Goal: Task Accomplishment & Management: Manage account settings

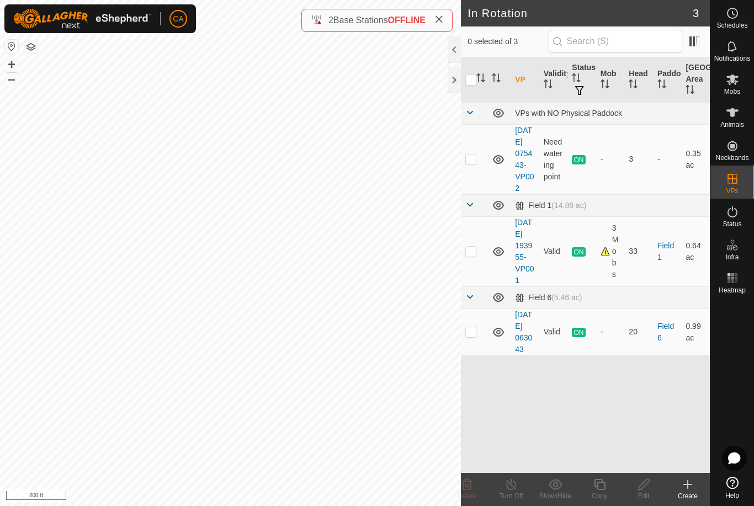
click at [473, 256] on p-checkbox at bounding box center [470, 251] width 11 height 9
checkbox input "true"
click at [608, 490] on copy-svg-icon at bounding box center [599, 484] width 44 height 13
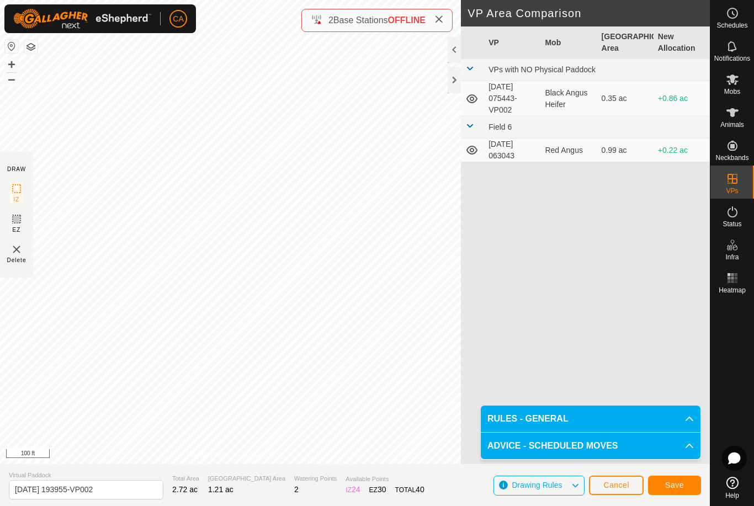
click at [678, 491] on button "Save" at bounding box center [674, 485] width 53 height 19
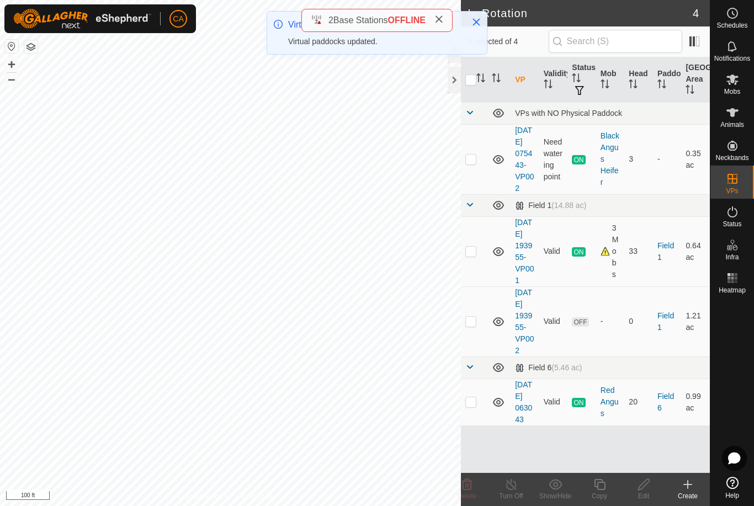
click at [472, 341] on td at bounding box center [474, 321] width 26 height 70
checkbox input "true"
click at [645, 488] on icon at bounding box center [644, 484] width 14 height 13
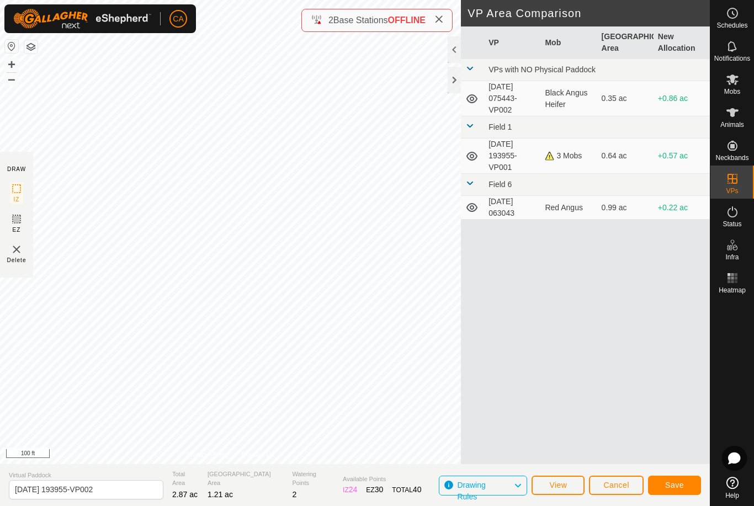
click at [670, 480] on button "Save" at bounding box center [674, 485] width 53 height 19
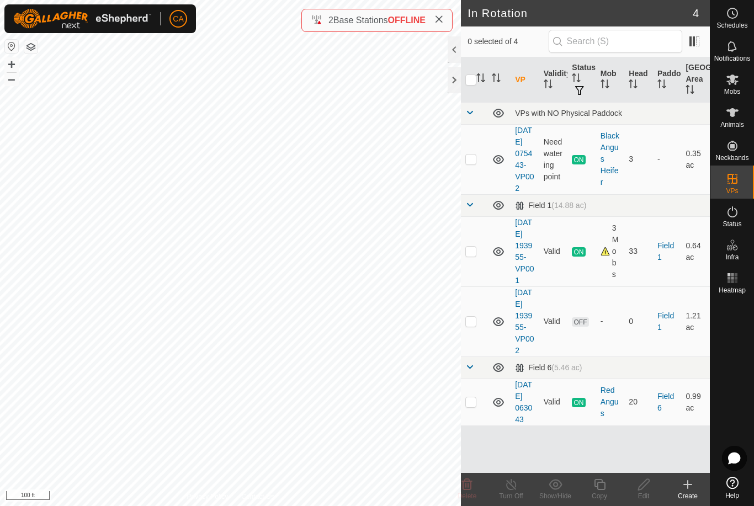
click at [474, 406] on p-checkbox at bounding box center [470, 401] width 11 height 9
checkbox input "true"
click at [607, 496] on div "Copy" at bounding box center [599, 496] width 44 height 10
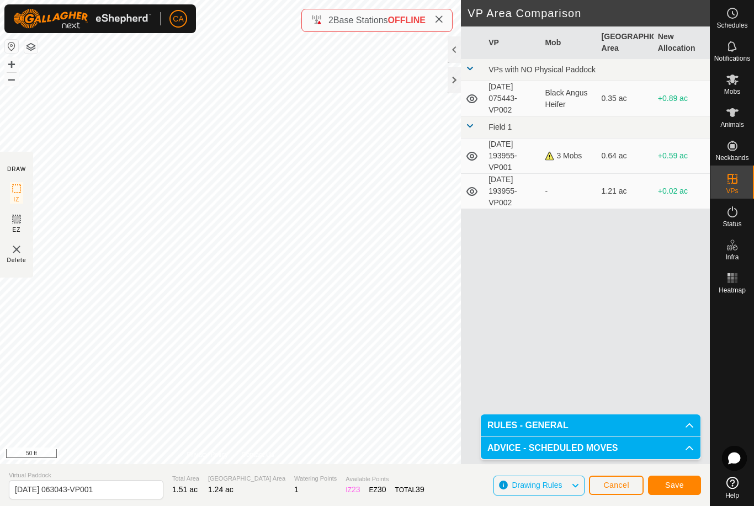
click at [679, 491] on button "Save" at bounding box center [674, 485] width 53 height 19
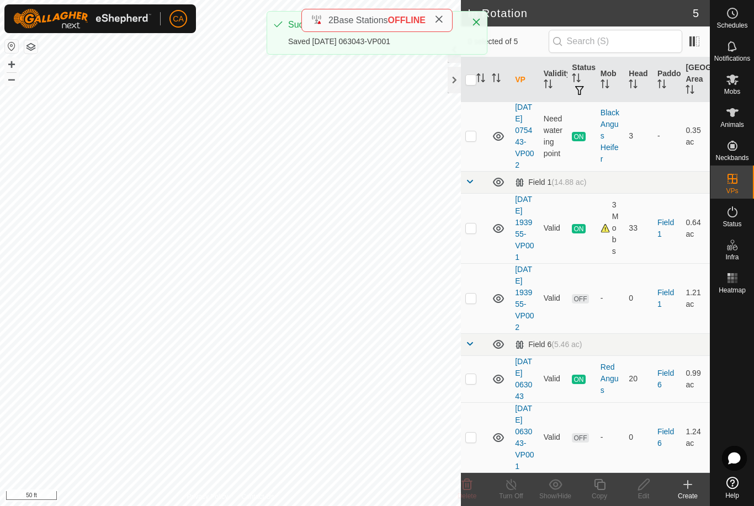
scroll to position [81, 0]
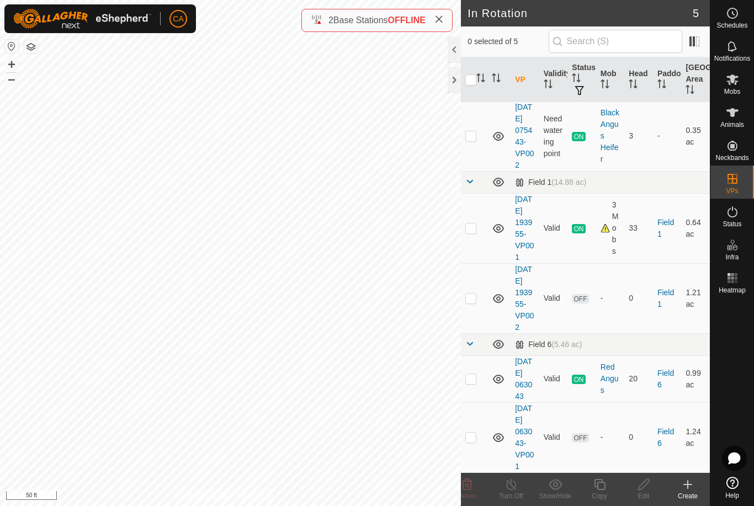
click at [464, 435] on td at bounding box center [474, 437] width 26 height 70
checkbox input "true"
click at [649, 497] on div "Edit" at bounding box center [644, 496] width 44 height 10
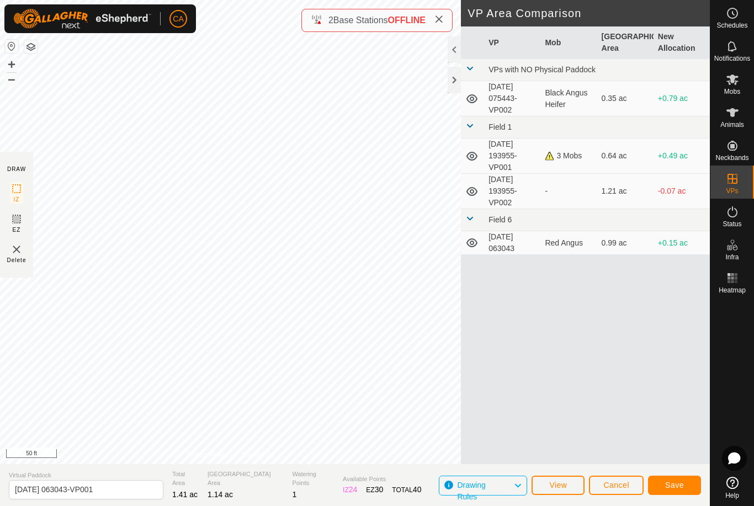
click at [677, 490] on span "Save" at bounding box center [674, 485] width 19 height 9
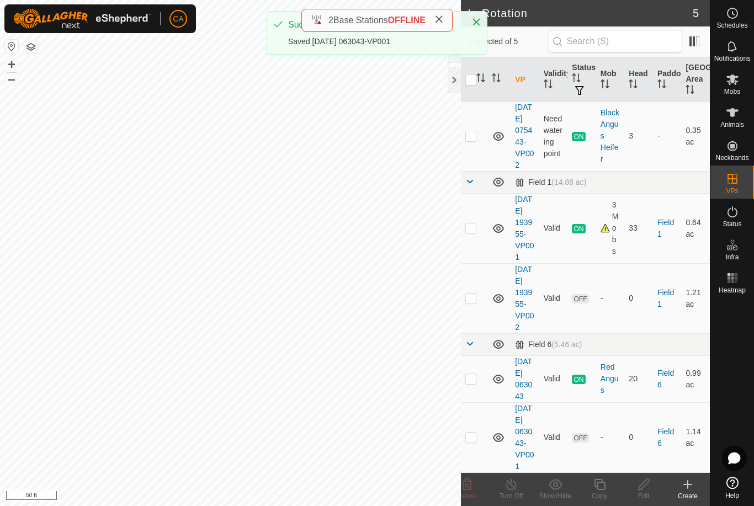
scroll to position [81, 0]
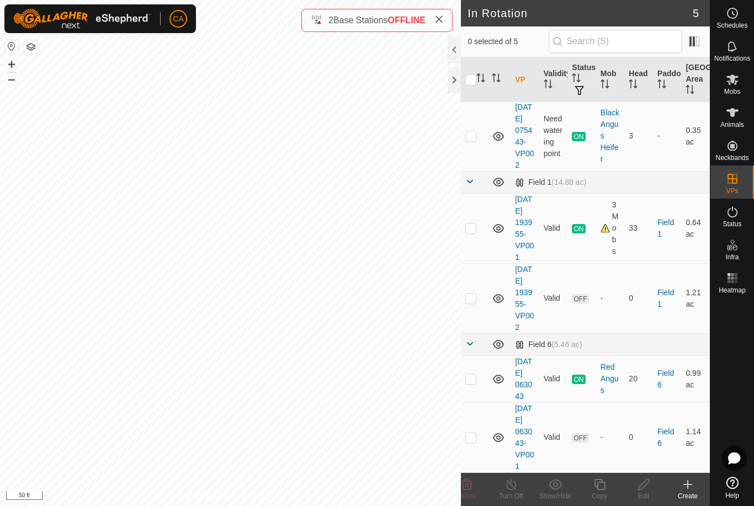
click at [732, 287] on span "Heatmap" at bounding box center [732, 290] width 27 height 7
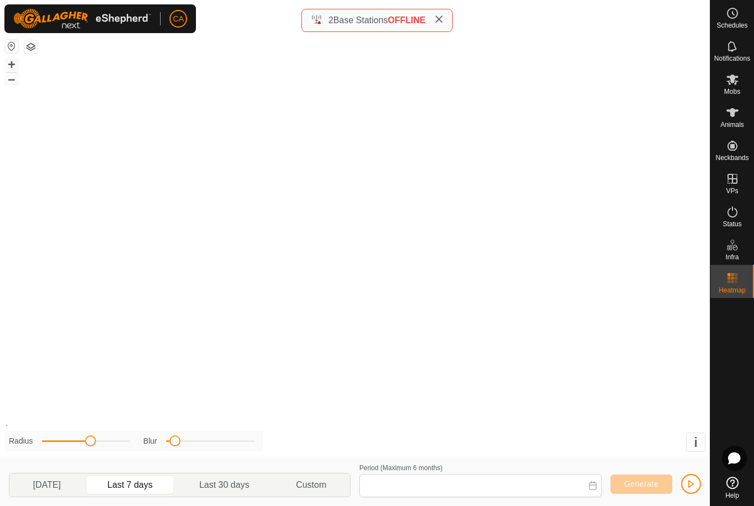
type input "[DATE] - [DATE]"
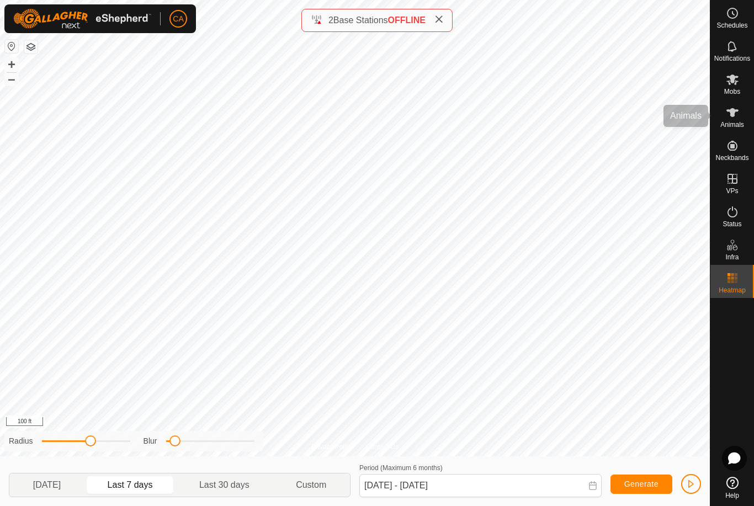
click at [739, 116] on icon at bounding box center [732, 112] width 13 height 13
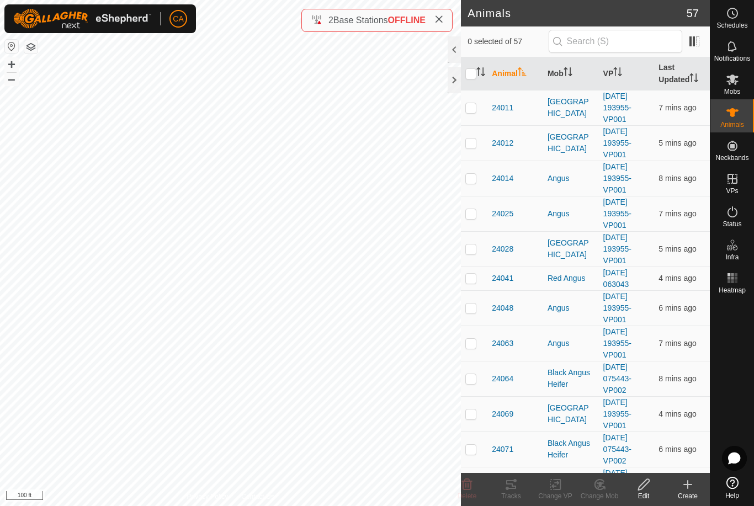
click at [478, 105] on td at bounding box center [474, 107] width 26 height 35
checkbox input "true"
click at [467, 147] on p-checkbox at bounding box center [470, 143] width 11 height 9
checkbox input "true"
click at [470, 182] on p-checkbox at bounding box center [470, 178] width 11 height 9
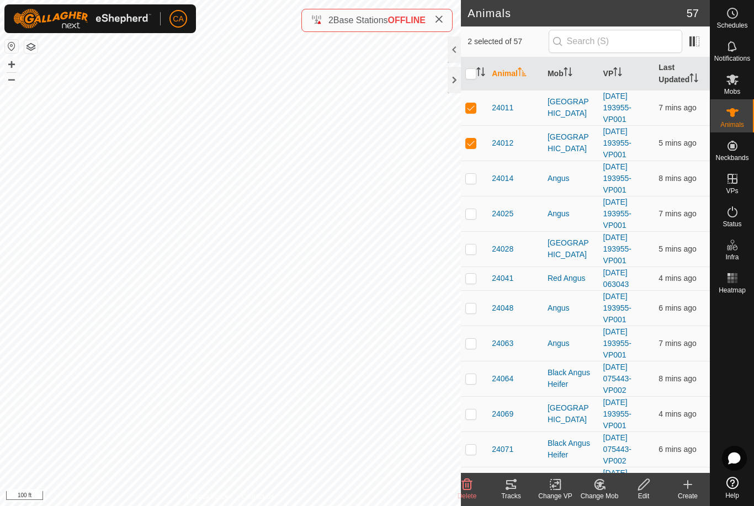
checkbox input "true"
click at [470, 219] on td at bounding box center [474, 213] width 26 height 35
checkbox input "true"
click at [474, 249] on p-checkbox at bounding box center [470, 249] width 11 height 9
checkbox input "true"
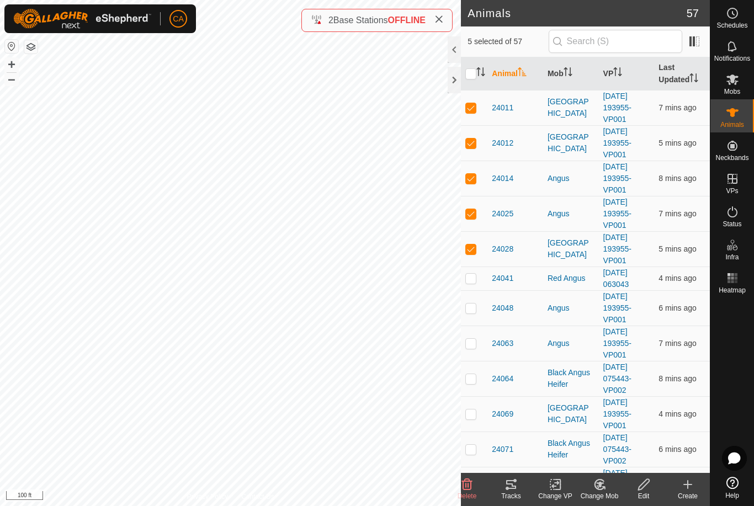
click at [473, 286] on td at bounding box center [474, 279] width 26 height 24
click at [474, 281] on p-checkbox at bounding box center [470, 278] width 11 height 9
checkbox input "false"
click at [471, 307] on p-checkbox at bounding box center [470, 308] width 11 height 9
checkbox input "true"
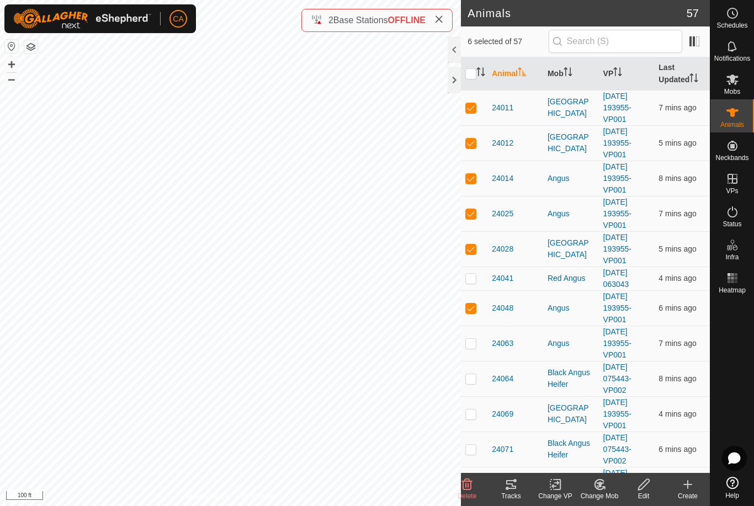
click at [471, 347] on p-checkbox at bounding box center [470, 343] width 11 height 9
checkbox input "true"
click at [474, 421] on td at bounding box center [474, 413] width 26 height 35
checkbox input "true"
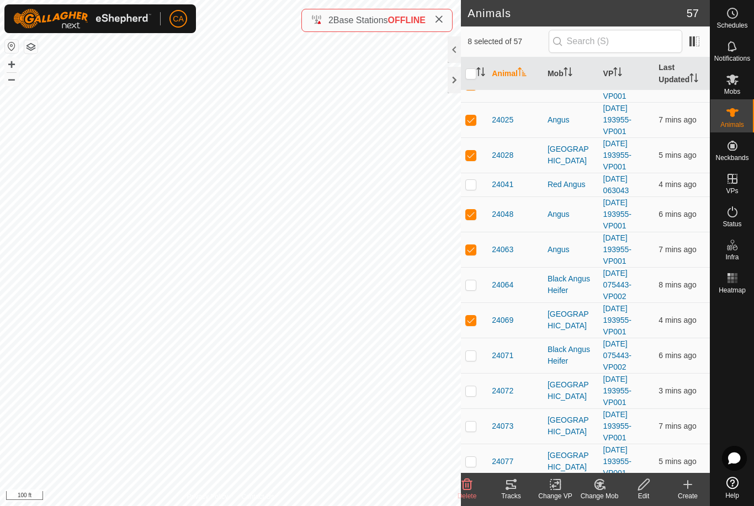
scroll to position [123, 0]
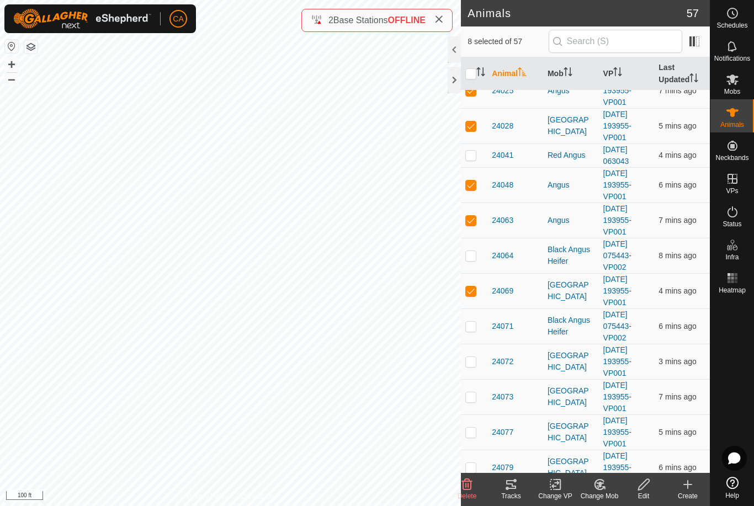
click at [476, 360] on p-checkbox at bounding box center [470, 361] width 11 height 9
checkbox input "true"
click at [474, 399] on p-checkbox at bounding box center [470, 396] width 11 height 9
checkbox input "true"
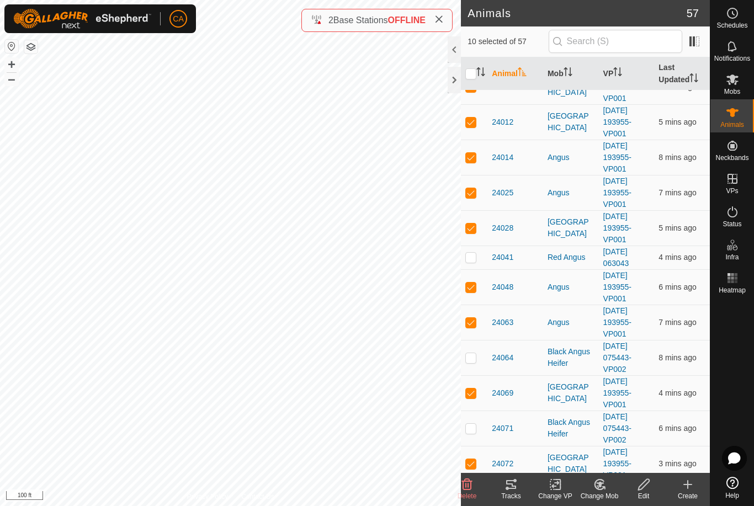
scroll to position [18, 0]
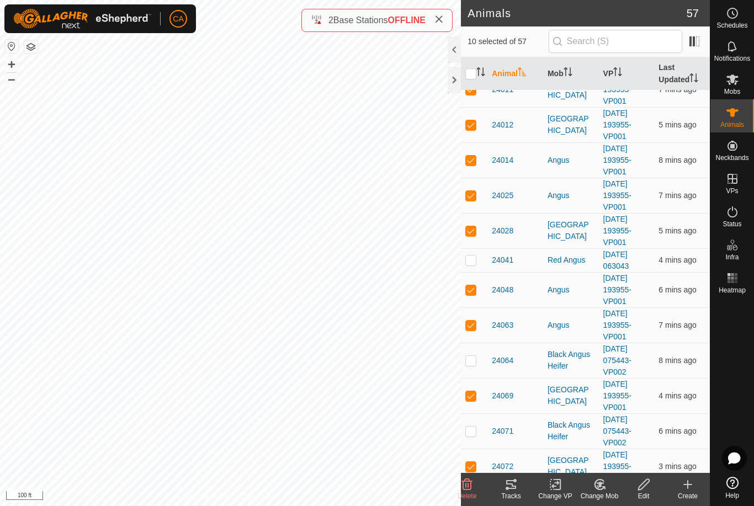
click at [521, 490] on tracks-svg-icon at bounding box center [511, 484] width 44 height 13
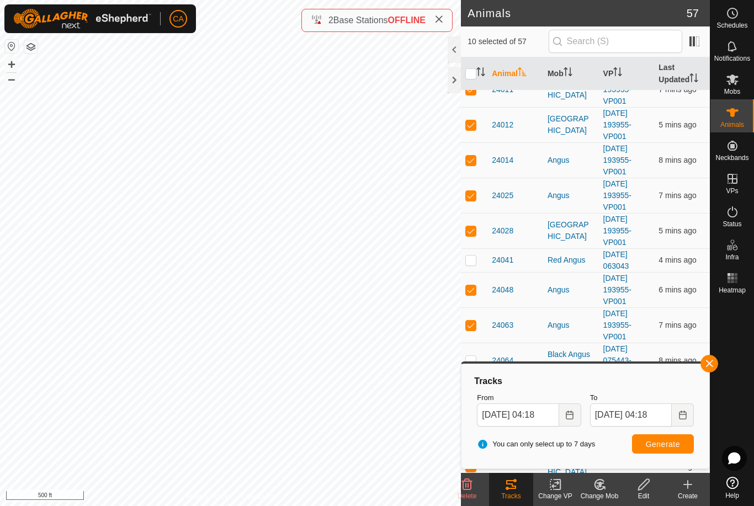
click at [475, 74] on input "checkbox" at bounding box center [470, 73] width 11 height 11
checkbox input "true"
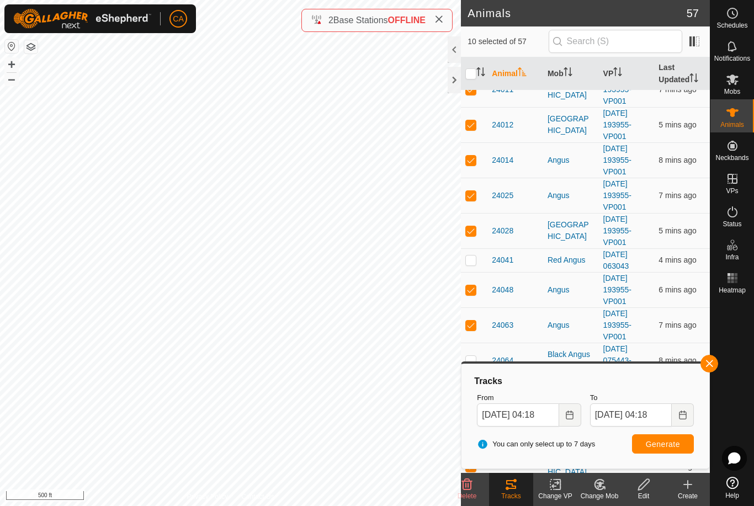
checkbox input "true"
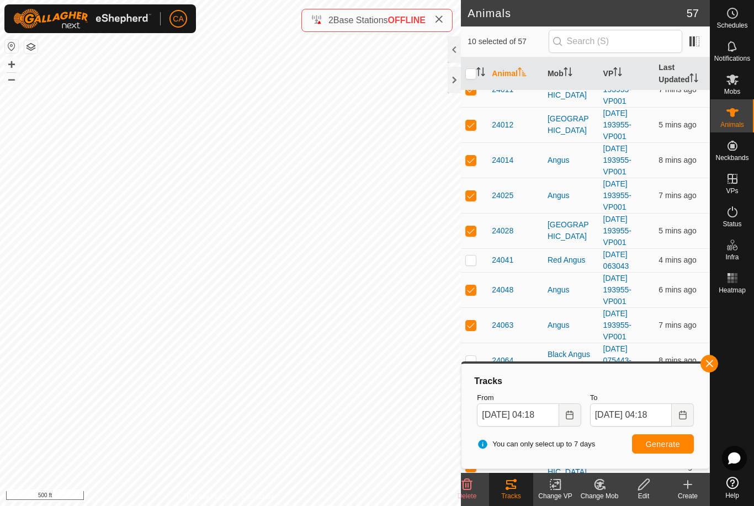
checkbox input "true"
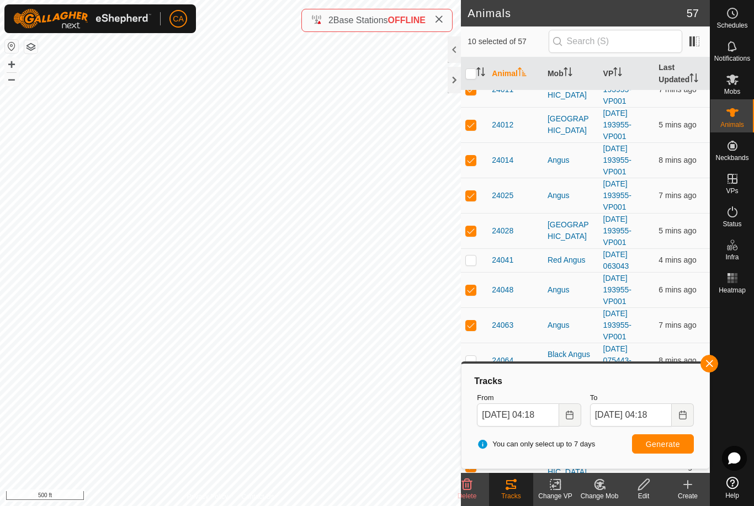
checkbox input "true"
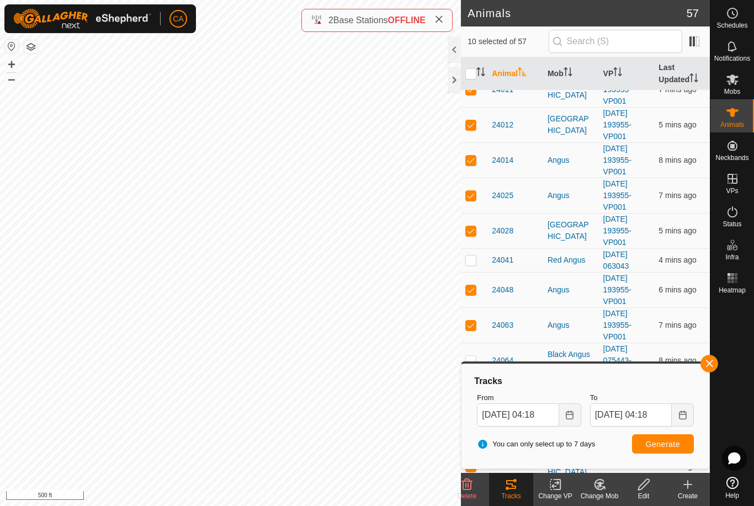
checkbox input "true"
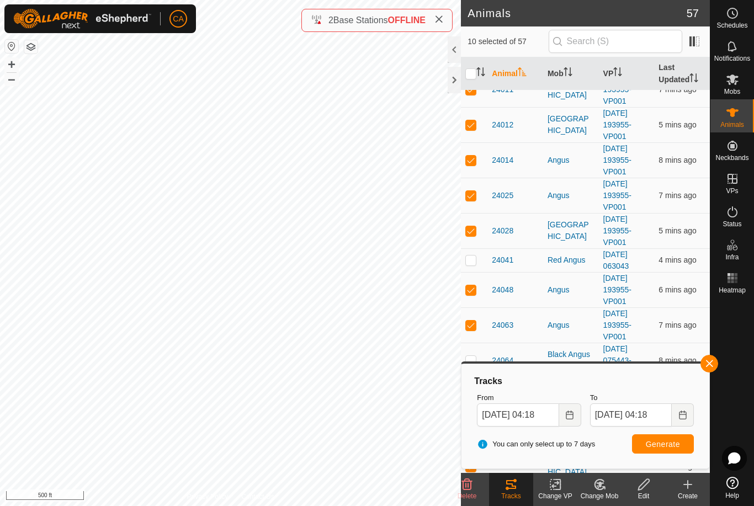
checkbox input "true"
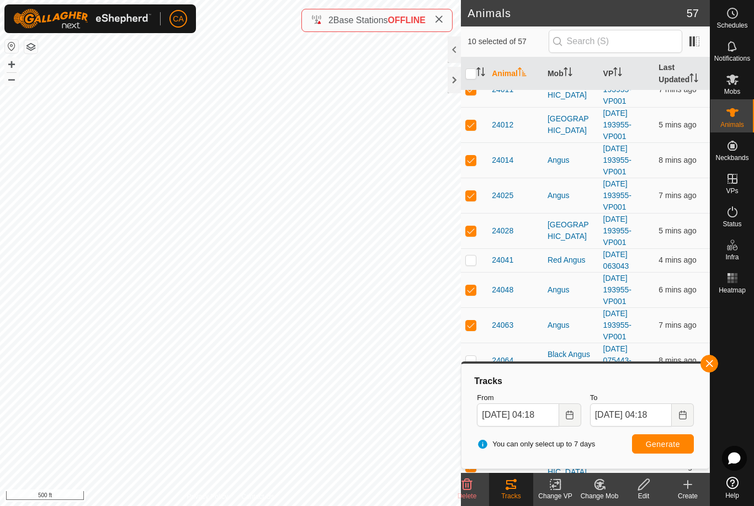
checkbox input "true"
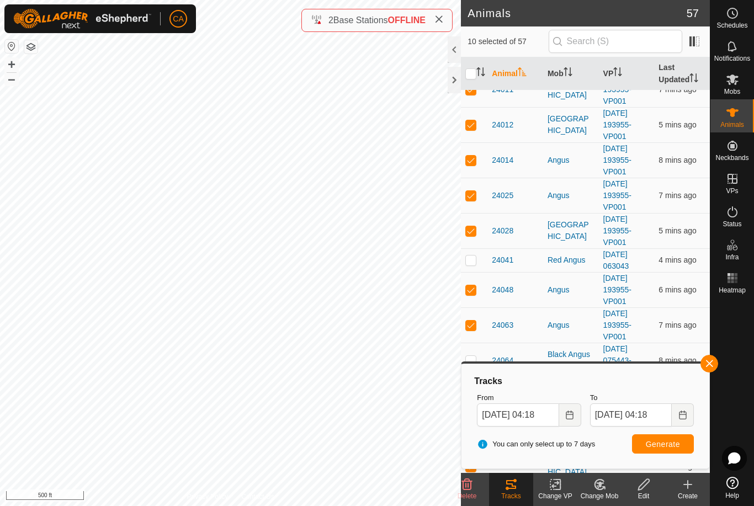
checkbox input "true"
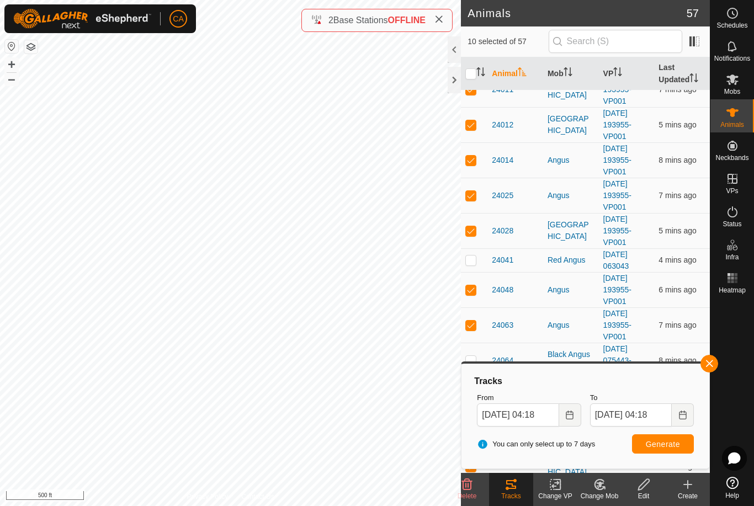
checkbox input "true"
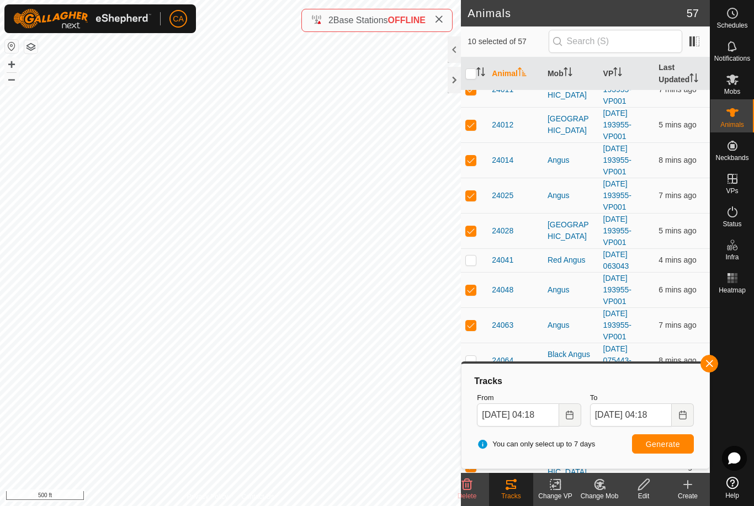
checkbox input "true"
click at [479, 75] on icon "Activate to sort" at bounding box center [478, 71] width 1 height 9
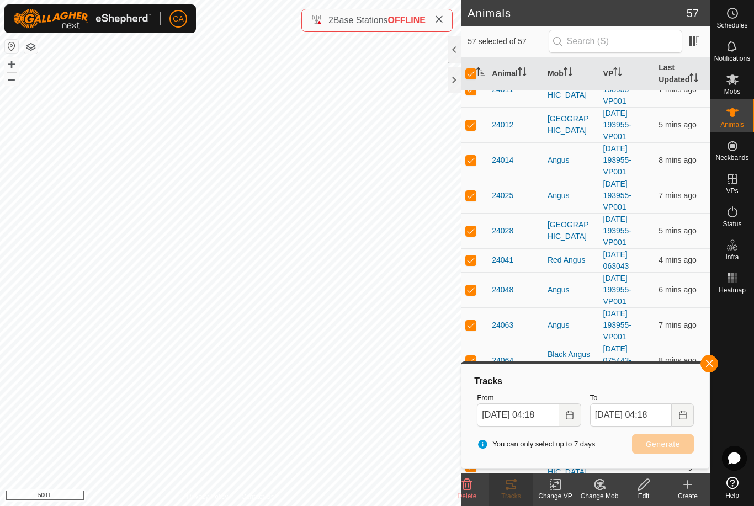
scroll to position [0, 0]
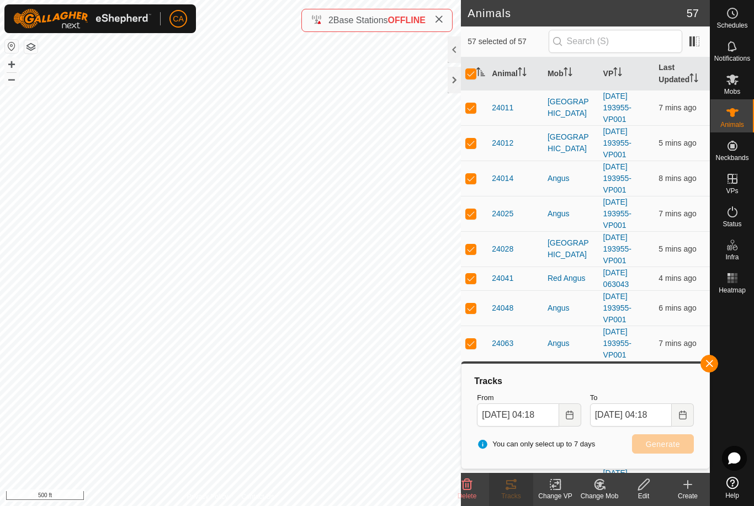
click at [473, 78] on input "checkbox" at bounding box center [470, 73] width 11 height 11
checkbox input "false"
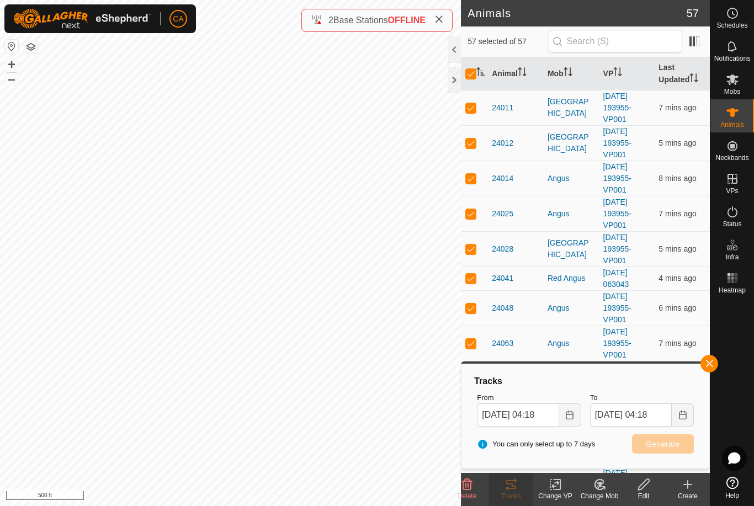
checkbox input "false"
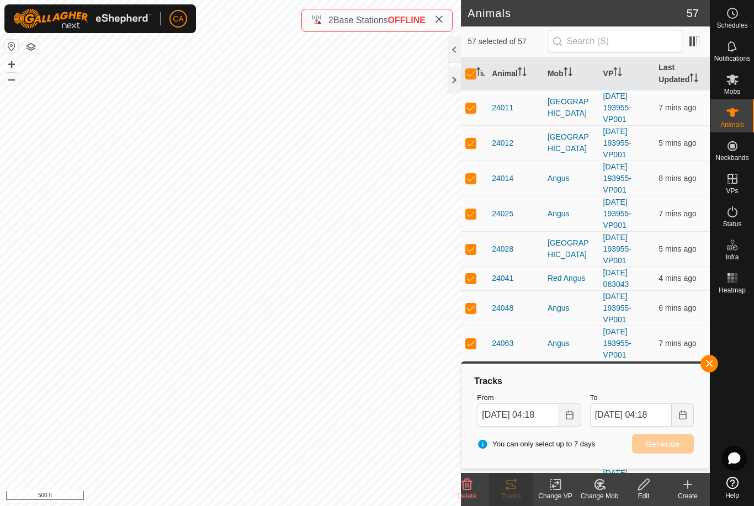
checkbox input "false"
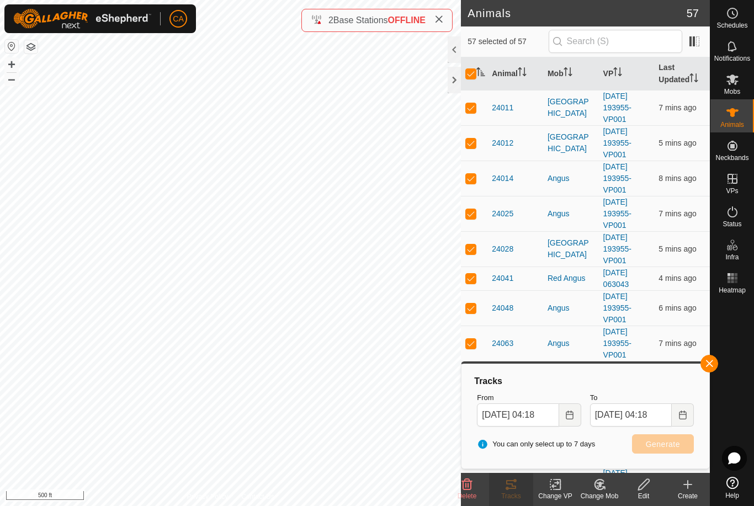
checkbox input "false"
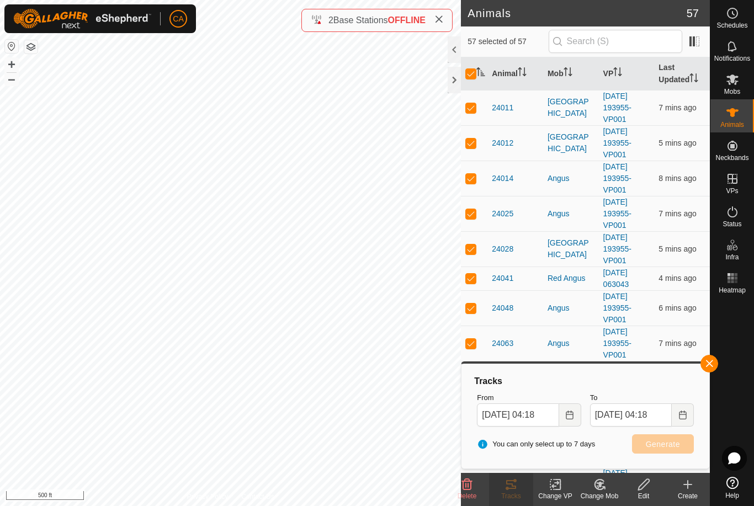
checkbox input "false"
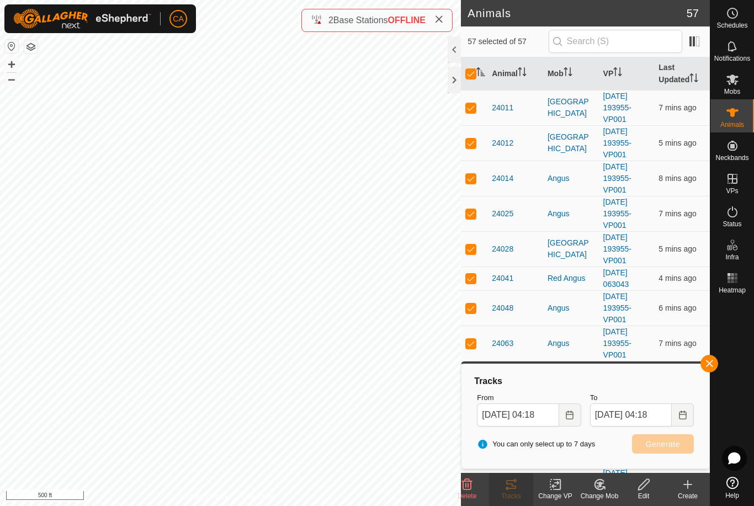
checkbox input "false"
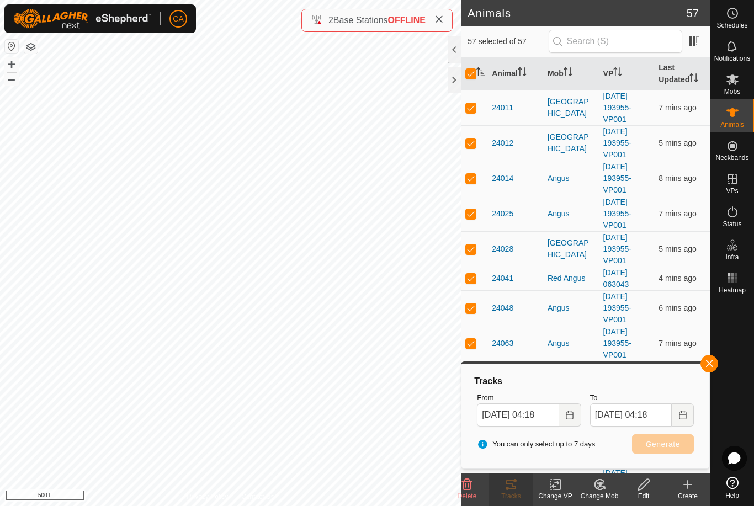
checkbox input "false"
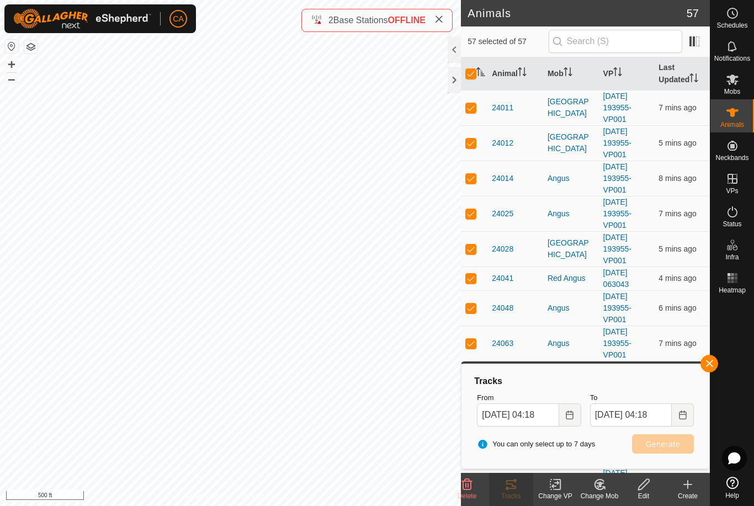
checkbox input "false"
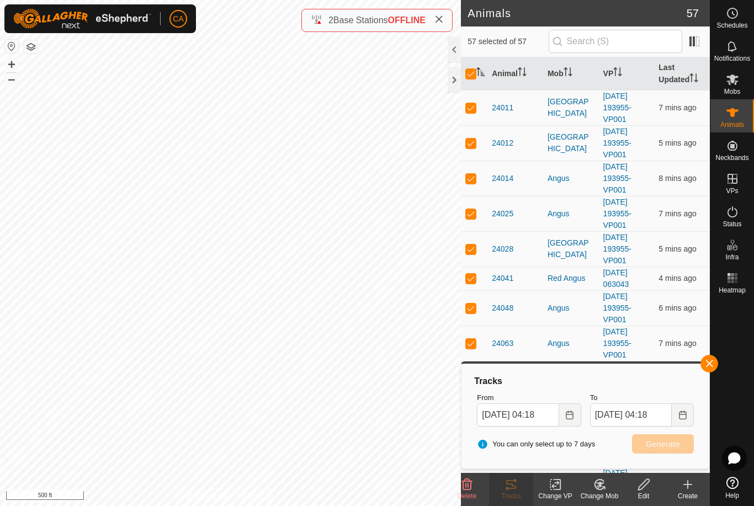
checkbox input "false"
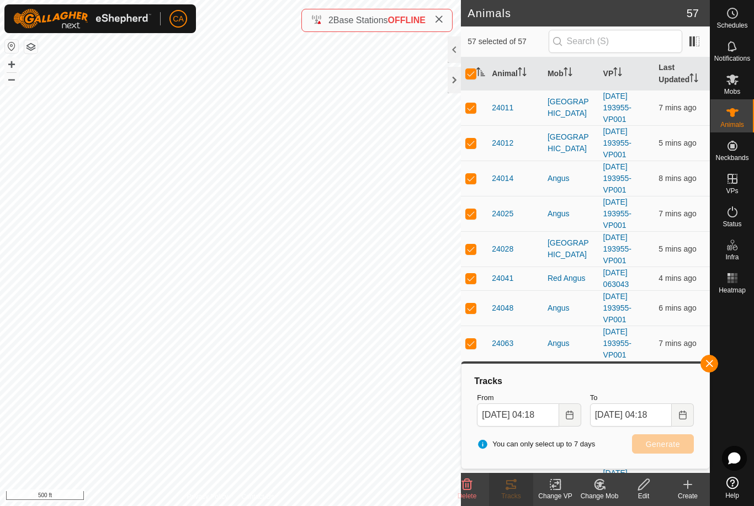
checkbox input "false"
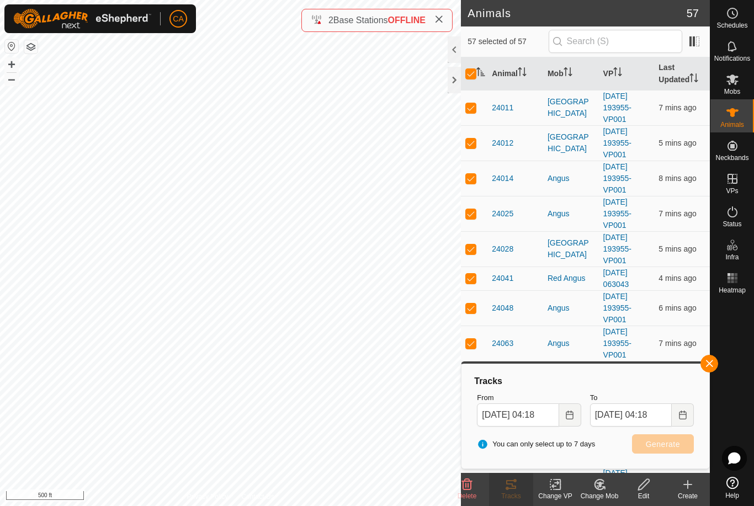
checkbox input "false"
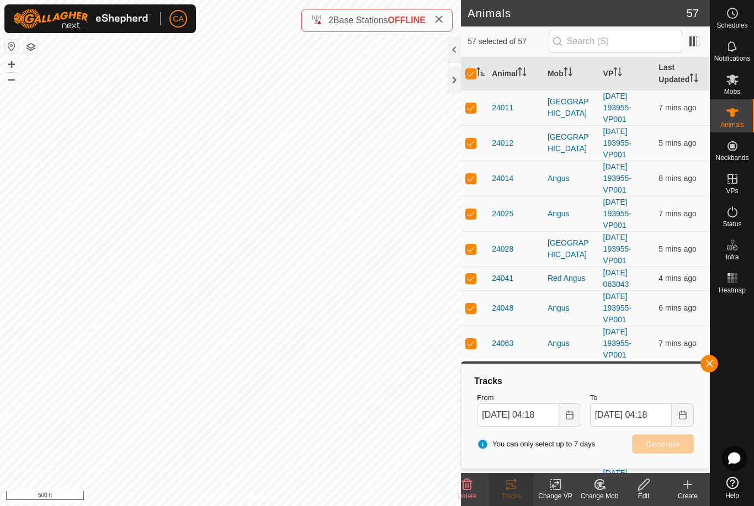
checkbox input "false"
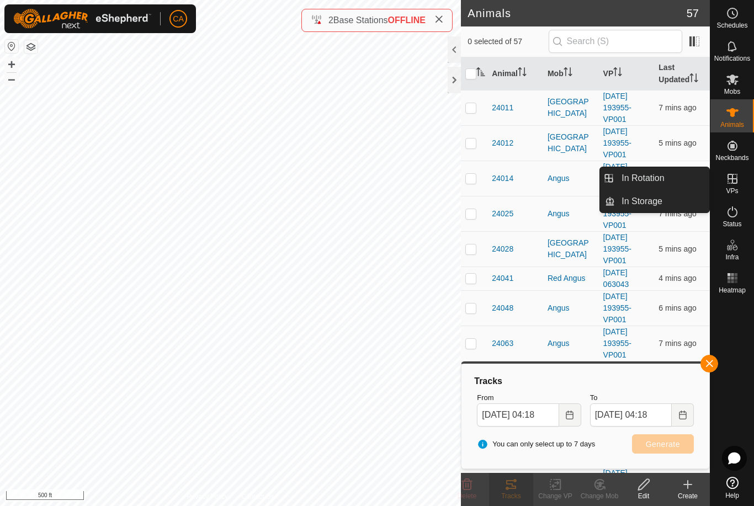
click at [679, 173] on link "In Rotation" at bounding box center [662, 178] width 94 height 22
